Goal: Task Accomplishment & Management: Use online tool/utility

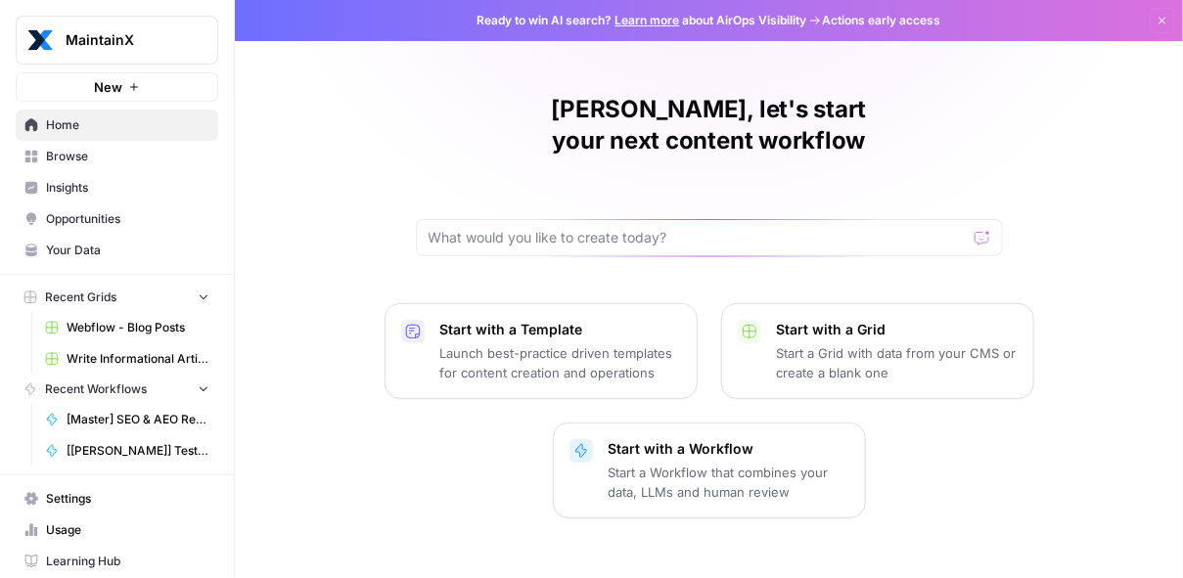
click at [91, 162] on span "Browse" at bounding box center [127, 157] width 163 height 18
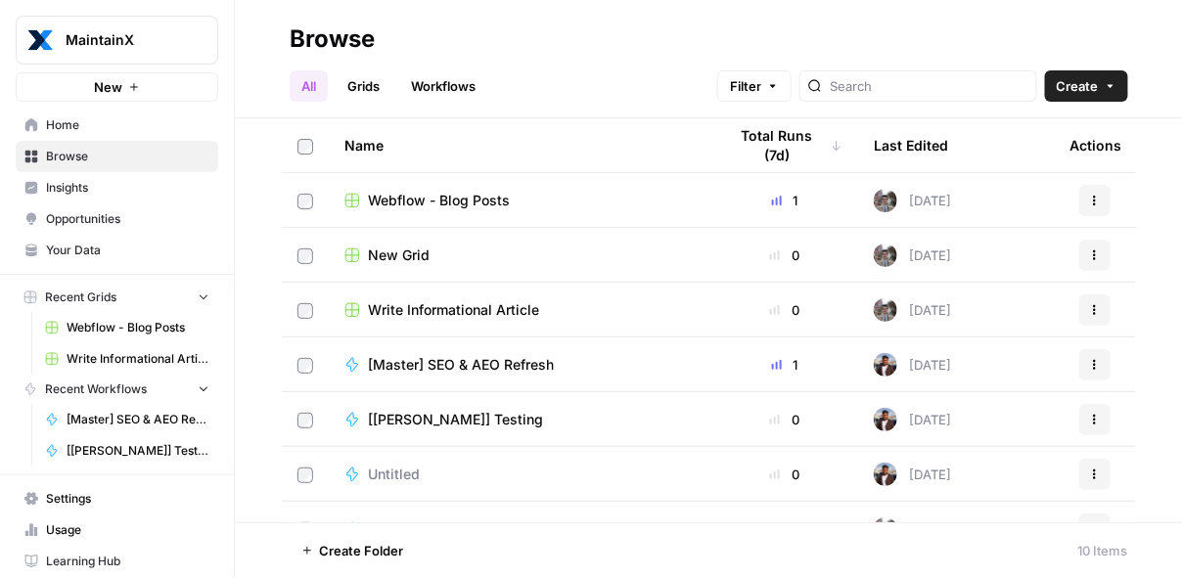
click at [494, 205] on span "Webflow - Blog Posts" at bounding box center [439, 201] width 142 height 20
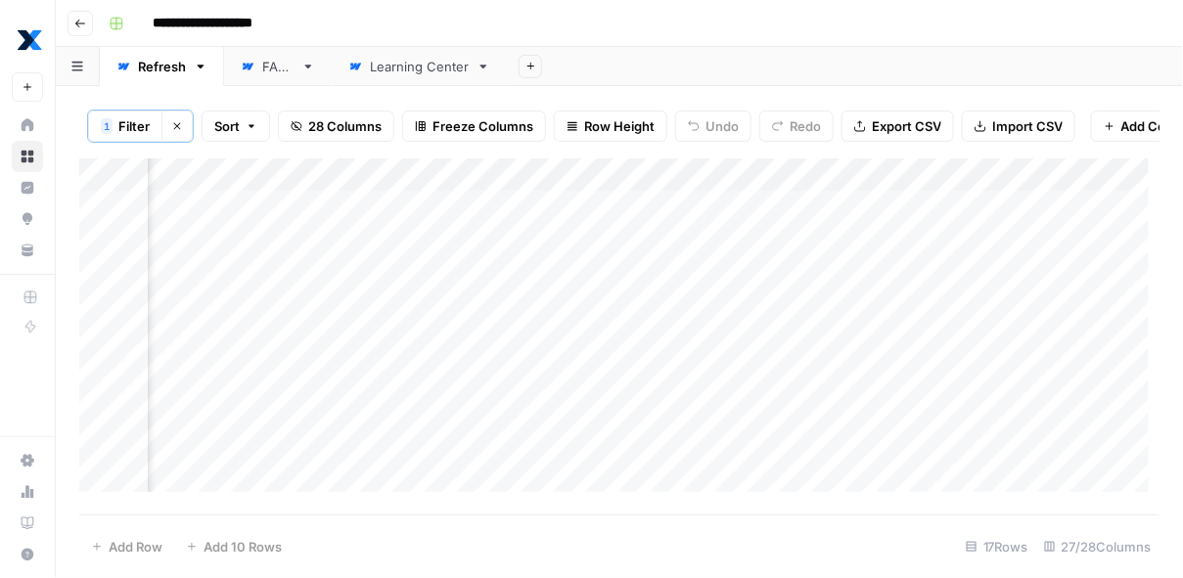
scroll to position [0, 3030]
click at [589, 185] on div "Add Column" at bounding box center [619, 331] width 1081 height 345
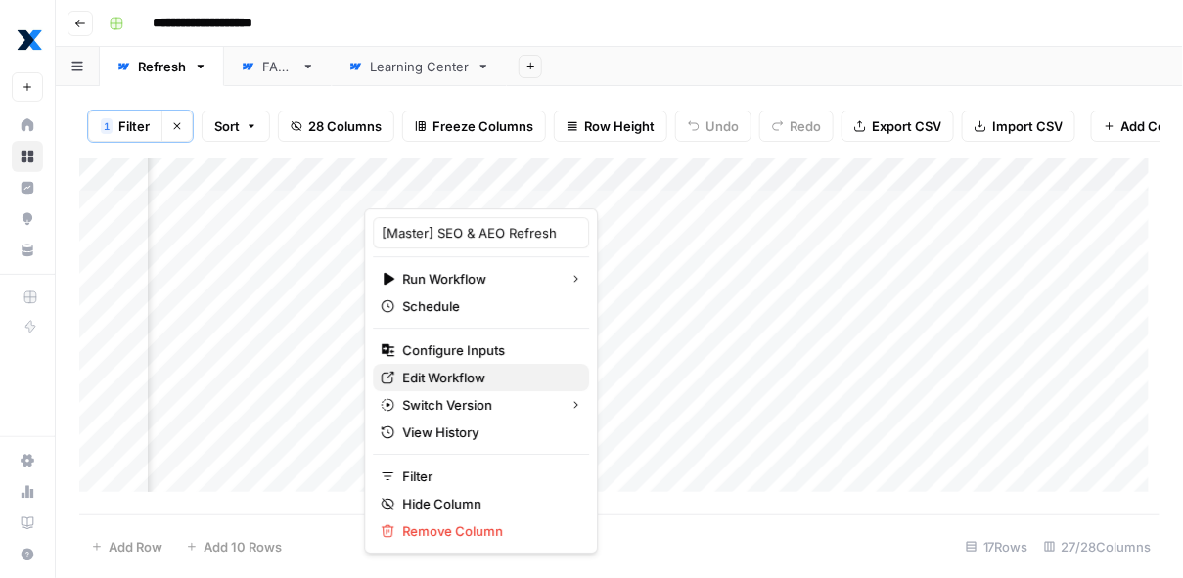
click at [470, 377] on span "Edit Workflow" at bounding box center [487, 378] width 171 height 20
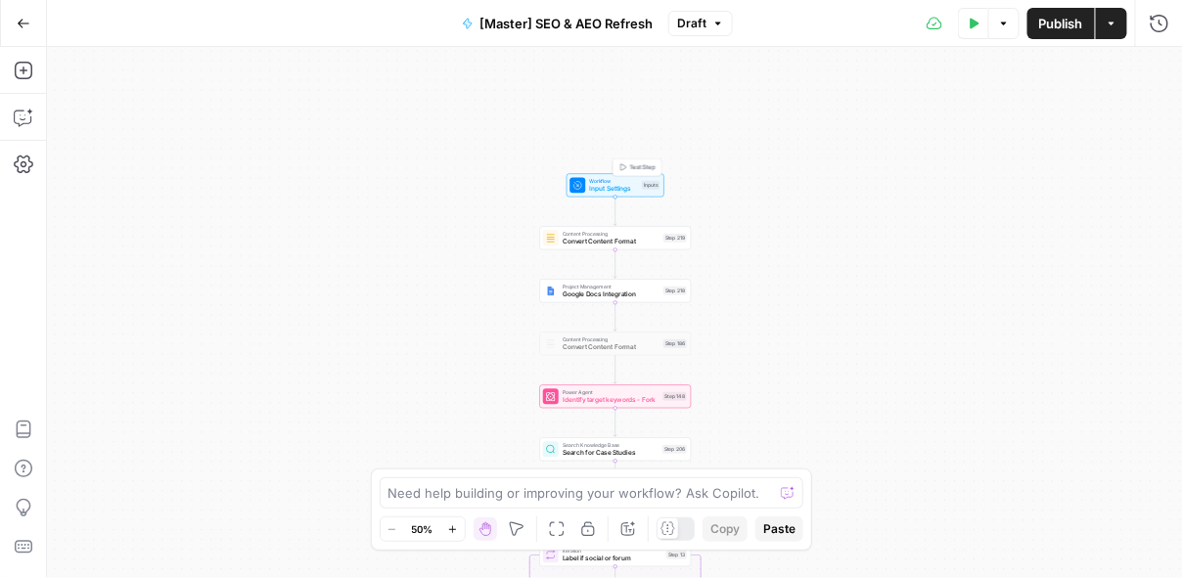
click at [613, 190] on span "Input Settings" at bounding box center [614, 189] width 49 height 10
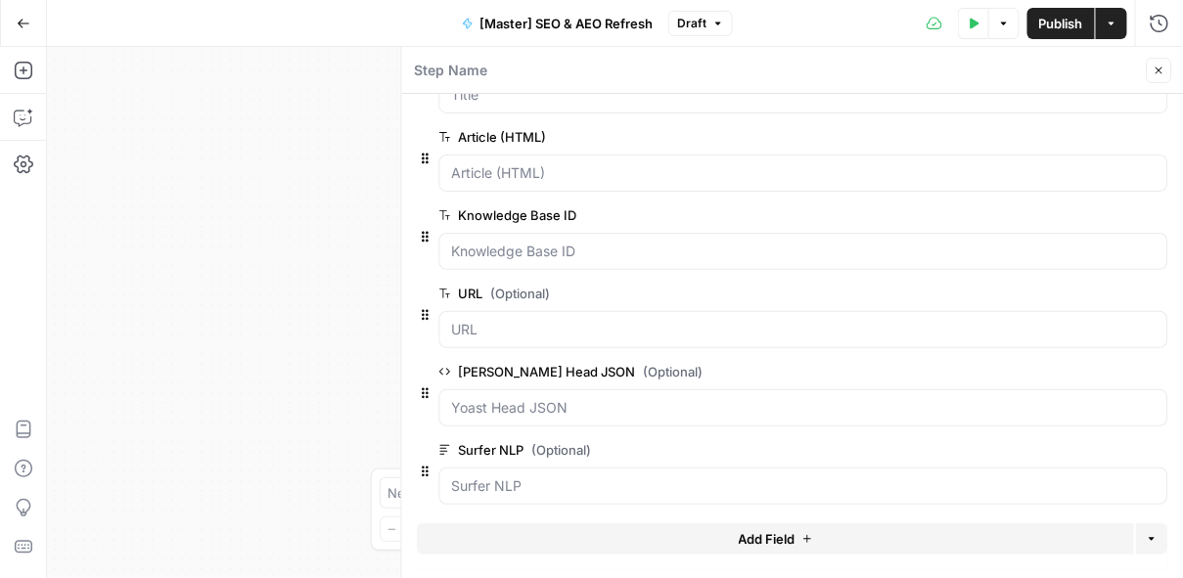
scroll to position [147, 0]
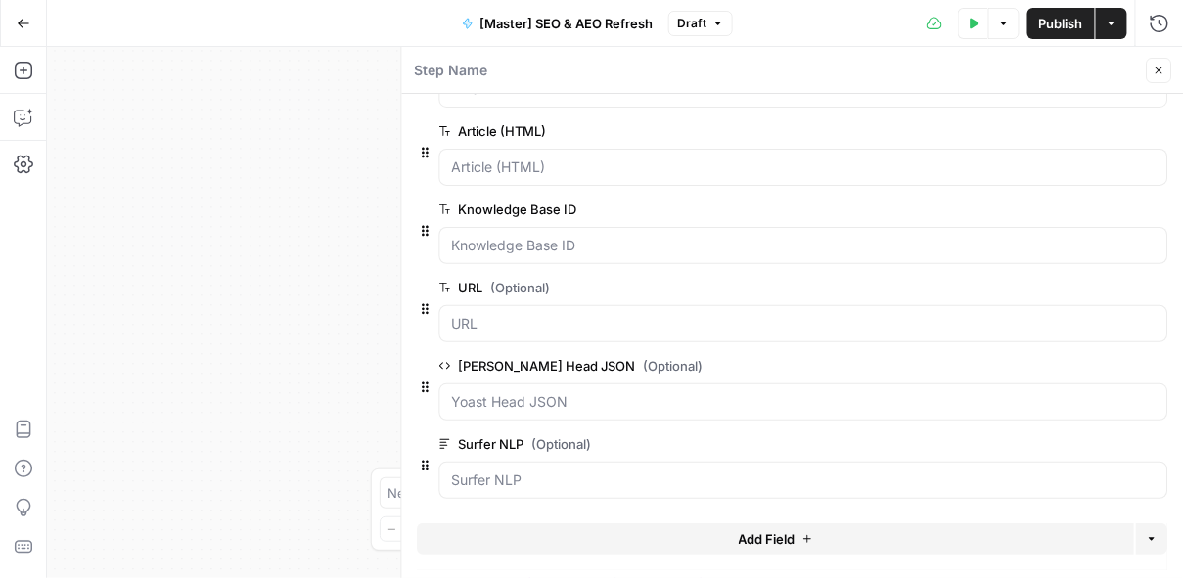
click at [1158, 70] on icon "button" at bounding box center [1160, 71] width 12 height 12
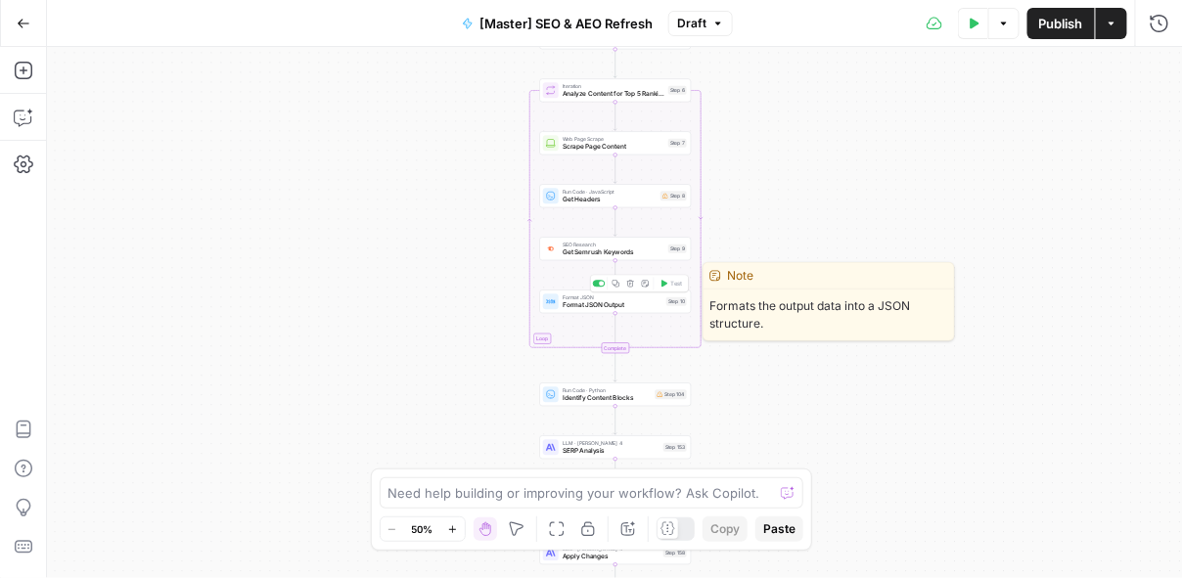
click at [597, 308] on span "Format JSON Output" at bounding box center [613, 305] width 100 height 10
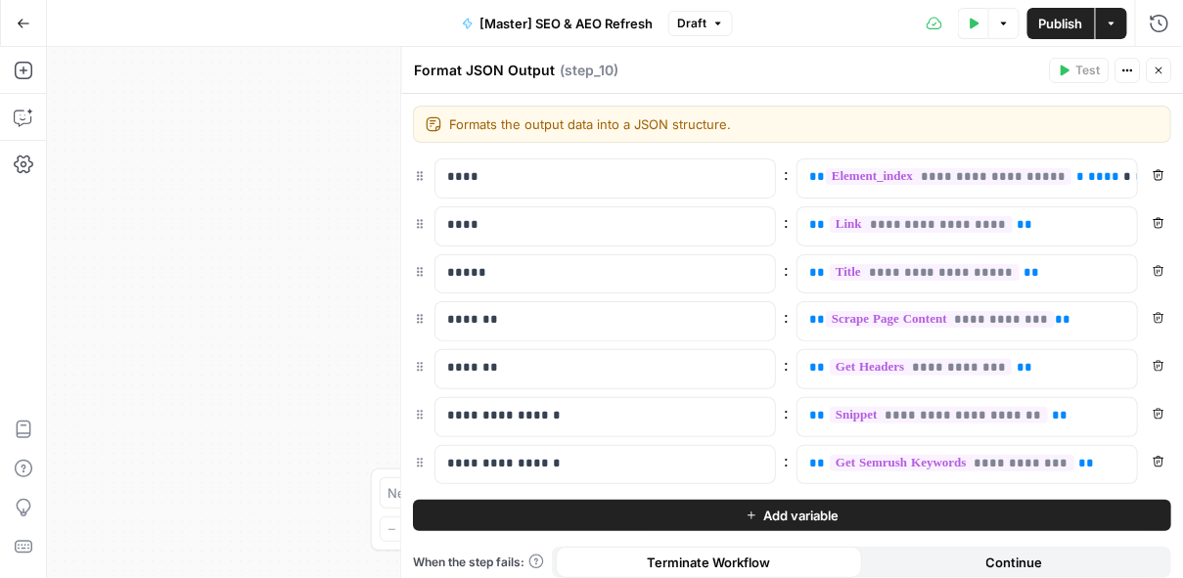
click at [1154, 76] on icon "button" at bounding box center [1160, 71] width 12 height 12
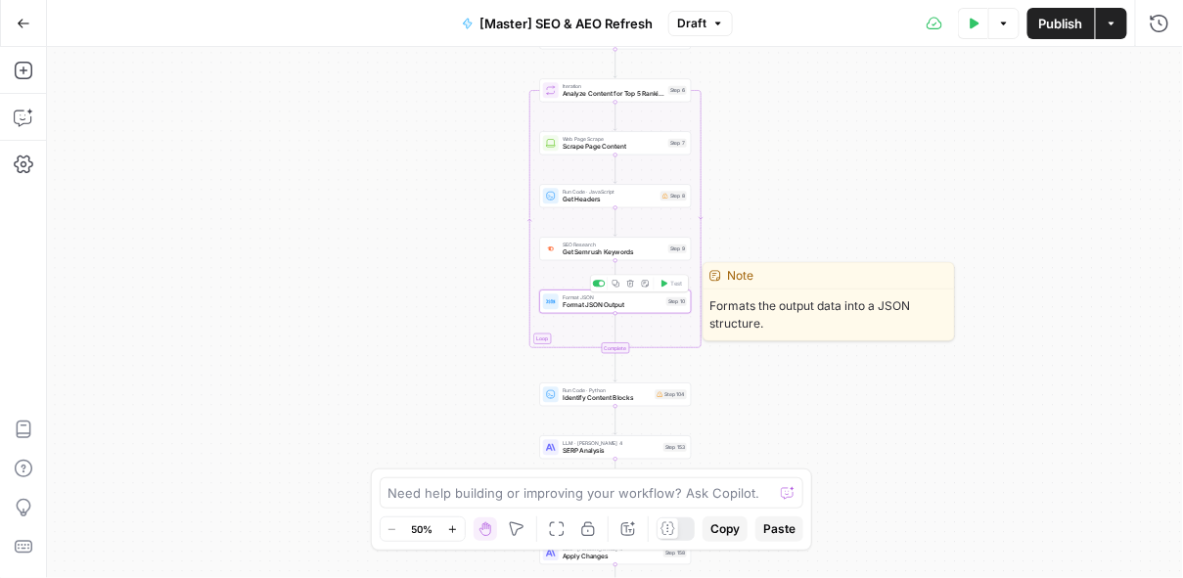
click at [615, 310] on div "Format JSON Format JSON Output Step 10 Copy step Delete step Edit Note Test" at bounding box center [616, 301] width 152 height 23
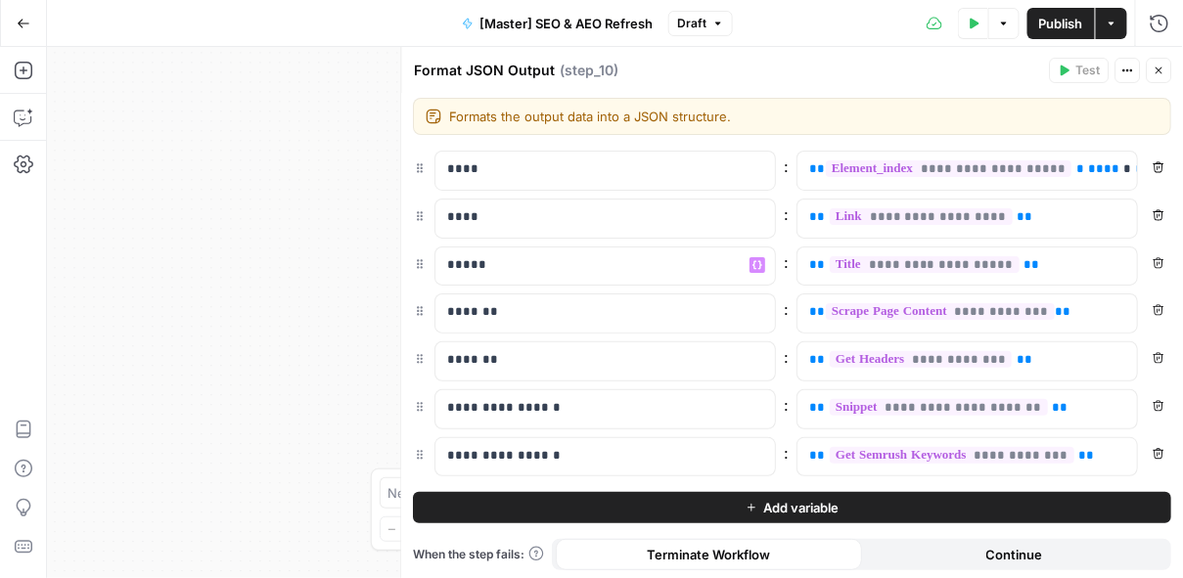
scroll to position [8, 0]
click at [1162, 73] on icon "button" at bounding box center [1160, 71] width 12 height 12
